Goal: Information Seeking & Learning: Find specific page/section

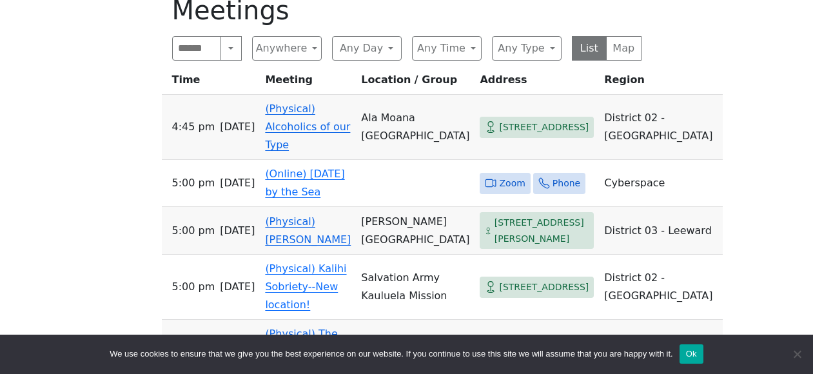
scroll to position [460, 0]
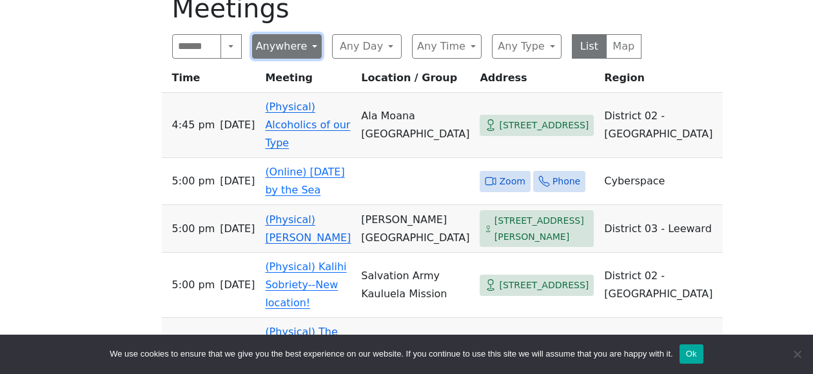
click at [313, 49] on button "Anywhere" at bounding box center [287, 46] width 70 height 24
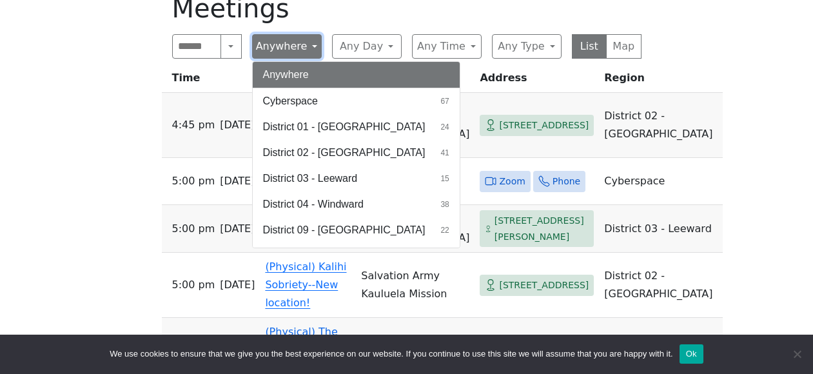
click at [307, 44] on button "Anywhere" at bounding box center [287, 46] width 70 height 24
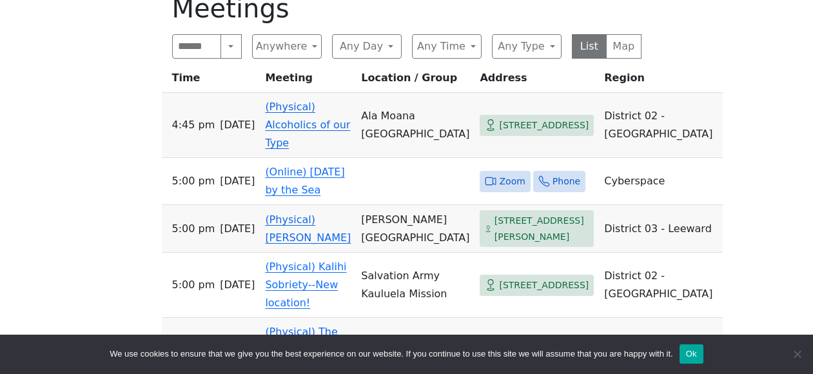
click at [311, 6] on h1 "Meetings" at bounding box center [406, 8] width 469 height 31
click at [205, 50] on input "Search" at bounding box center [197, 46] width 50 height 24
click at [116, 63] on div "If you know of a meeting listed here that NO LONGER MEETS, please call Central …" at bounding box center [406, 284] width 731 height 770
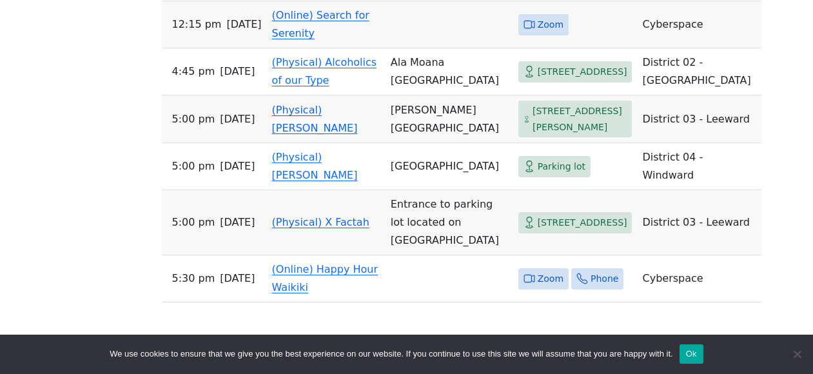
scroll to position [2291, 0]
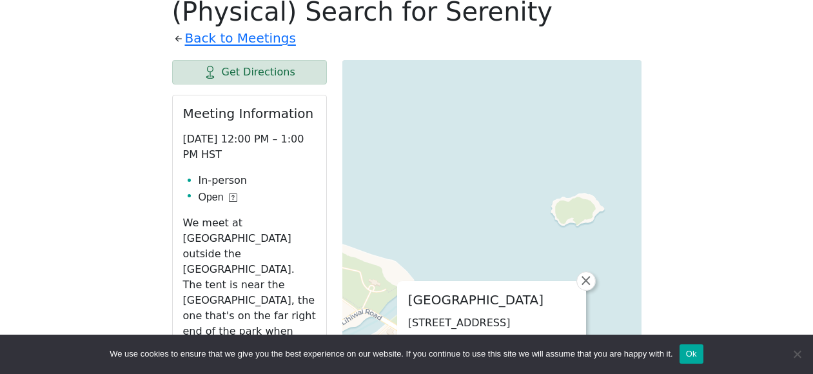
scroll to position [456, 0]
click at [235, 39] on link "Back to Meetings" at bounding box center [240, 39] width 111 height 23
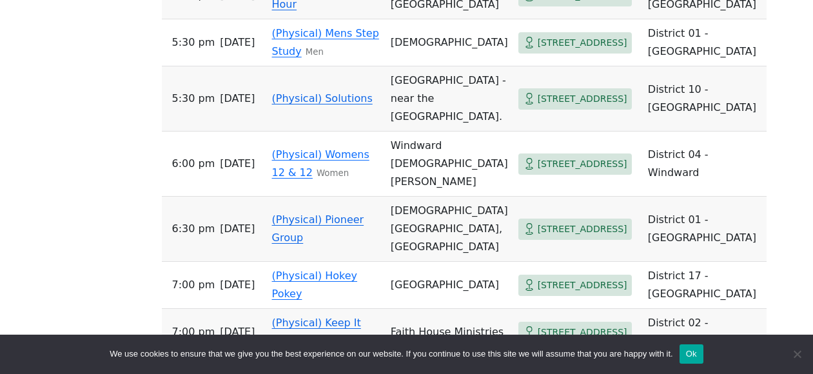
scroll to position [4731, 0]
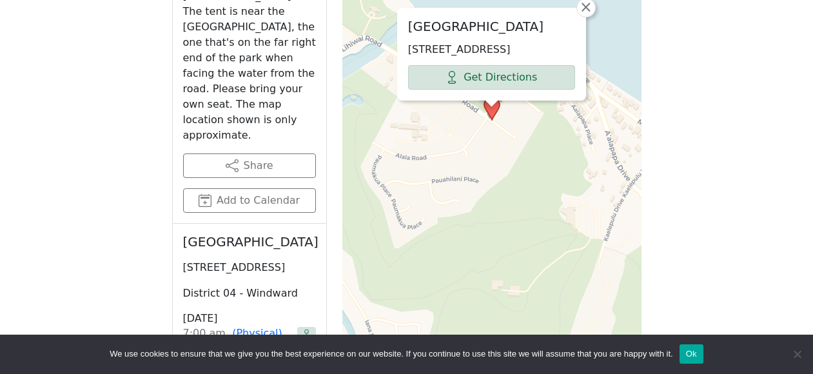
scroll to position [341, 0]
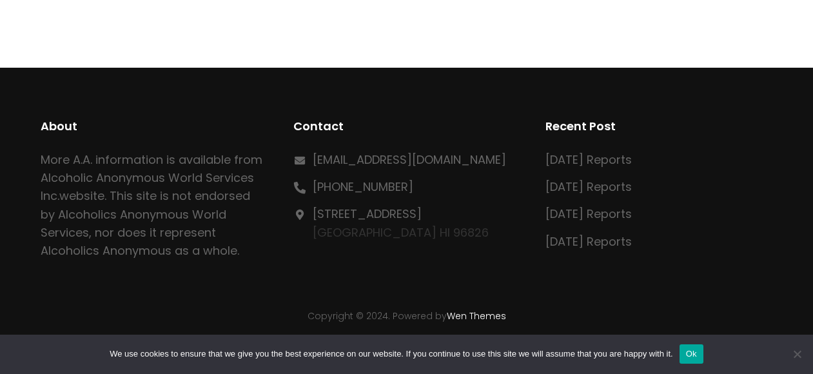
scroll to position [7445, 0]
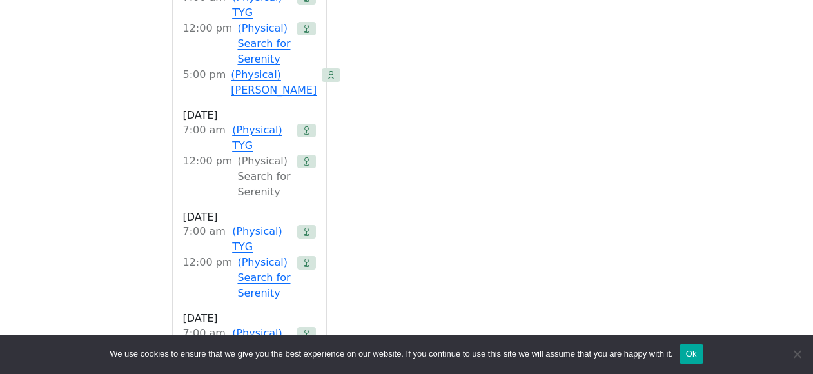
scroll to position [1175, 0]
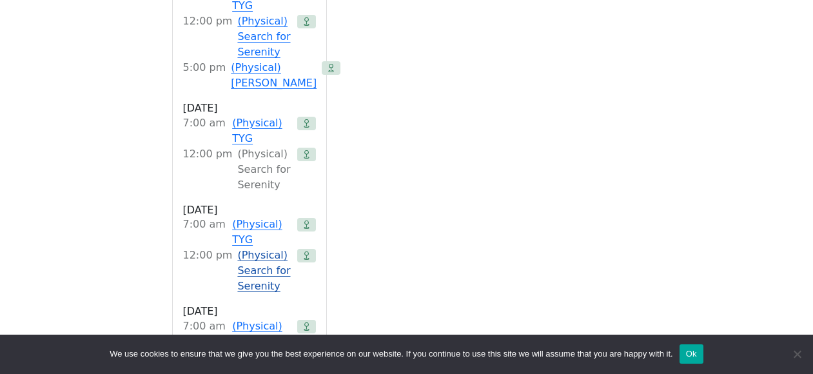
click at [256, 247] on link "(Physical) Search for Serenity" at bounding box center [264, 270] width 54 height 46
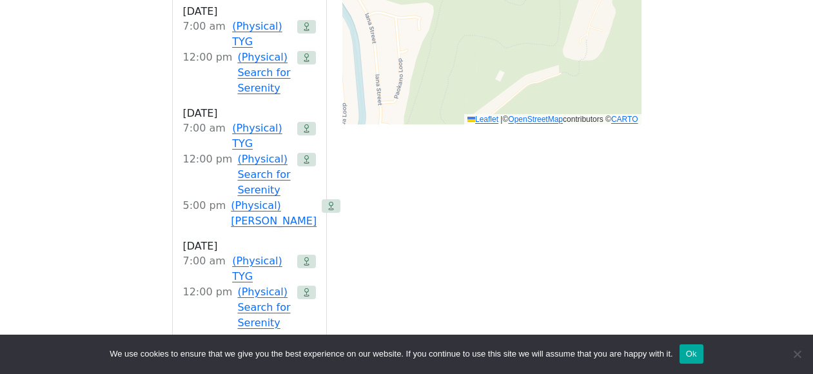
scroll to position [734, 0]
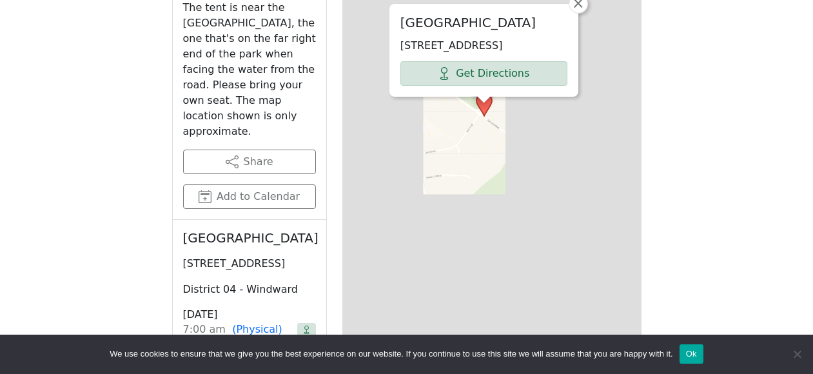
scroll to position [443, 0]
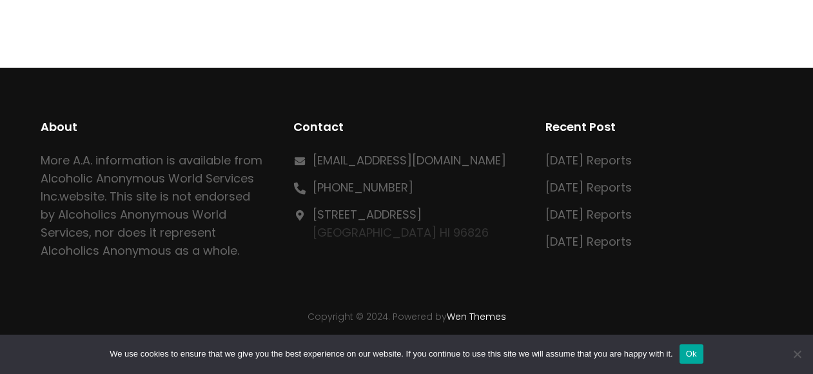
scroll to position [16881, 0]
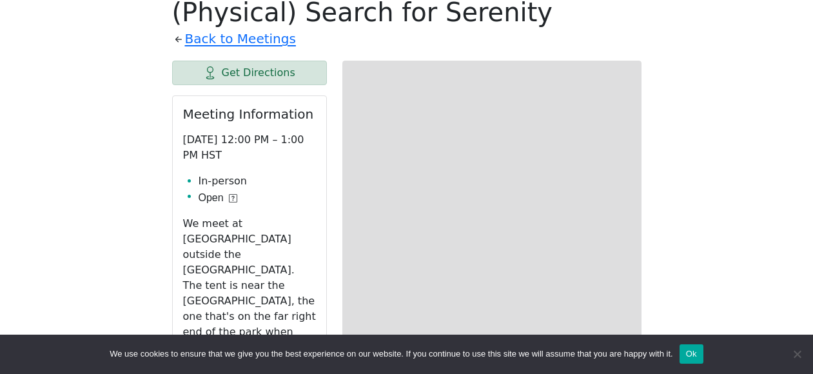
scroll to position [443, 0]
